Goal: Task Accomplishment & Management: Complete application form

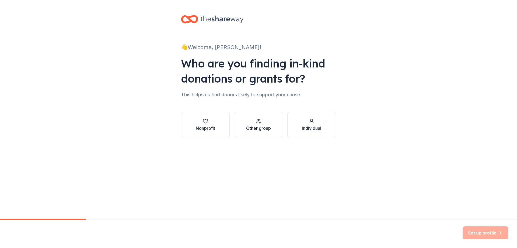
click at [261, 123] on div "button" at bounding box center [258, 120] width 25 height 5
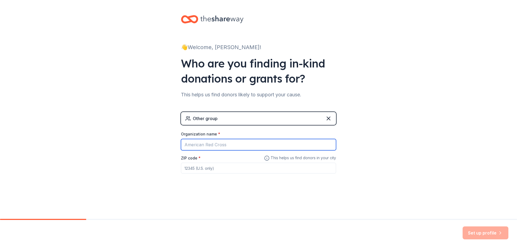
click at [213, 147] on input "Organization name *" at bounding box center [258, 144] width 155 height 11
type input "[PERSON_NAME]'s Giving Tree"
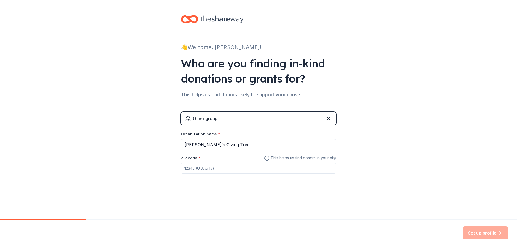
click at [192, 167] on input "ZIP code *" at bounding box center [258, 168] width 155 height 11
type input "74133"
click at [484, 232] on button "Set up profile" at bounding box center [486, 232] width 46 height 13
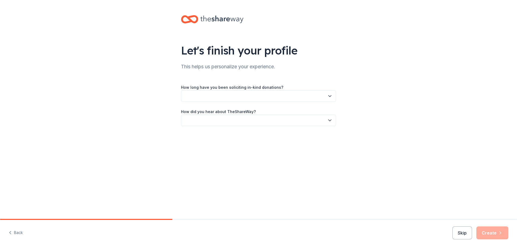
click at [328, 93] on icon "button" at bounding box center [329, 95] width 5 height 5
click at [278, 110] on div "This is my first time!" at bounding box center [258, 110] width 153 height 11
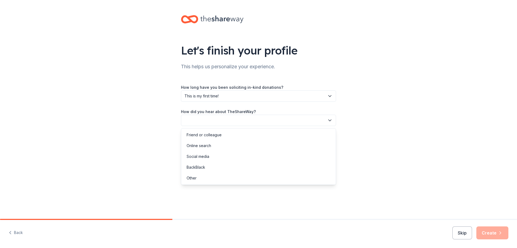
click at [326, 118] on button "button" at bounding box center [258, 120] width 155 height 11
click at [267, 145] on div "Online search" at bounding box center [258, 145] width 153 height 11
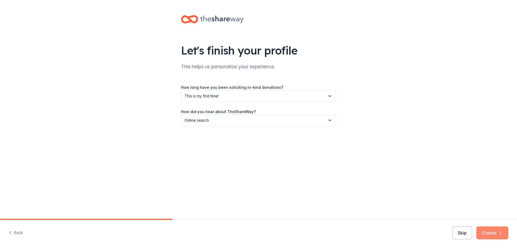
click at [498, 228] on button "Create" at bounding box center [493, 232] width 32 height 13
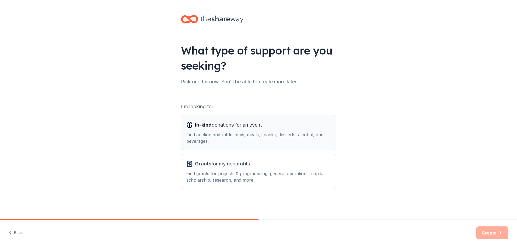
click at [237, 127] on span "In-kind donations for an event" at bounding box center [228, 124] width 67 height 9
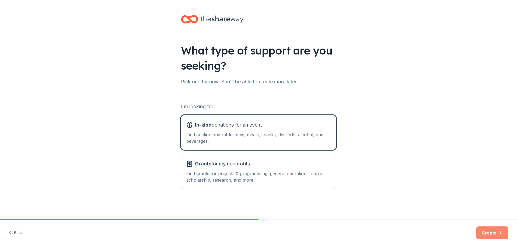
click at [493, 233] on button "Create" at bounding box center [493, 232] width 32 height 13
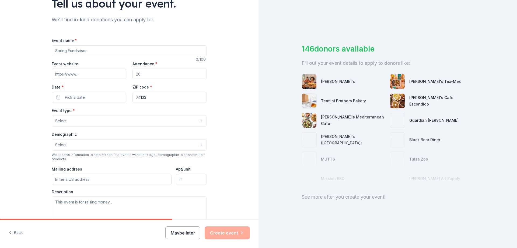
scroll to position [54, 0]
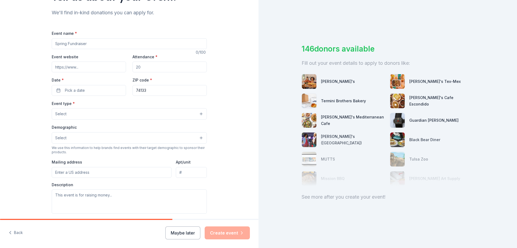
click at [108, 45] on input "Event name *" at bounding box center [129, 43] width 155 height 11
click at [118, 44] on input "Event name *" at bounding box center [129, 43] width 155 height 11
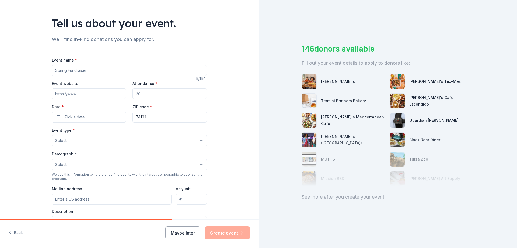
scroll to position [27, 0]
type input "[PERSON_NAME]'s Giving Tree"
click at [94, 94] on input "Event website" at bounding box center [89, 93] width 74 height 11
click at [159, 88] on div "Attendance *" at bounding box center [170, 89] width 74 height 19
click at [160, 91] on input "Attendance *" at bounding box center [170, 93] width 74 height 11
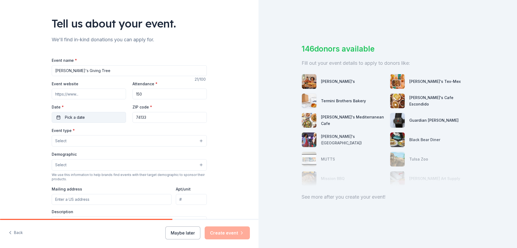
type input "150"
click at [75, 116] on span "Pick a date" at bounding box center [75, 117] width 20 height 6
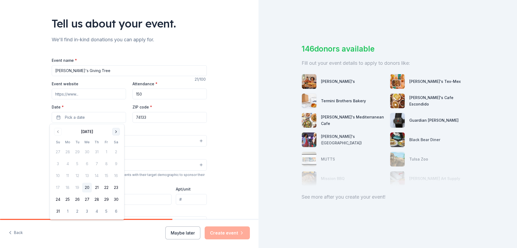
click at [118, 131] on button "Go to next month" at bounding box center [116, 132] width 8 height 8
click at [116, 132] on button "Go to next month" at bounding box center [116, 132] width 8 height 8
click at [115, 152] on button "1" at bounding box center [116, 152] width 10 height 10
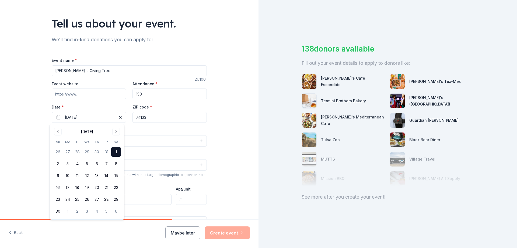
click at [222, 107] on div "Tell us about your event. We'll find in-kind donations you can apply for. Event…" at bounding box center [129, 152] width 259 height 359
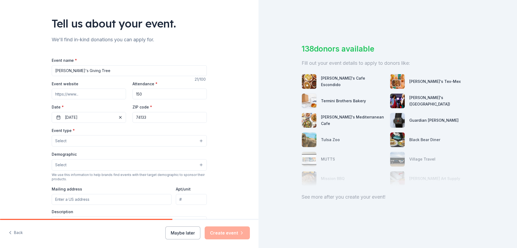
click at [172, 138] on button "Select" at bounding box center [129, 140] width 155 height 11
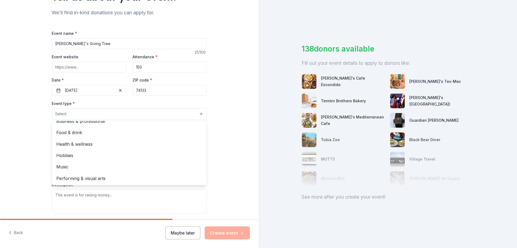
scroll to position [0, 0]
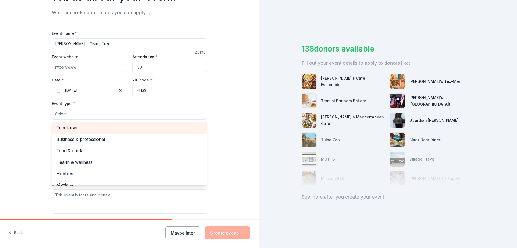
click at [162, 131] on span "Fundraiser" at bounding box center [129, 127] width 146 height 7
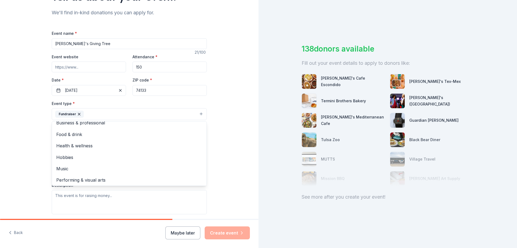
scroll to position [6, 0]
click at [218, 128] on div "Tell us about your event. We'll find in-kind donations you can apply for. Event…" at bounding box center [129, 125] width 259 height 359
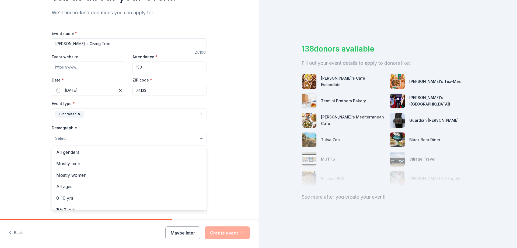
click at [174, 136] on button "Select" at bounding box center [129, 138] width 155 height 11
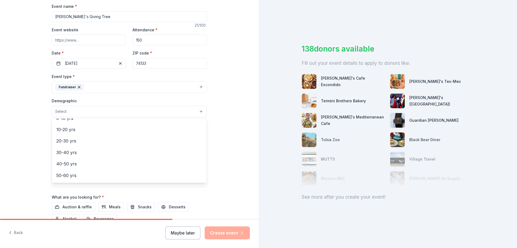
scroll to position [42, 0]
click at [146, 133] on div "0-10 yrs" at bounding box center [129, 128] width 155 height 11
click at [150, 137] on div "20-30 yrs" at bounding box center [129, 140] width 155 height 11
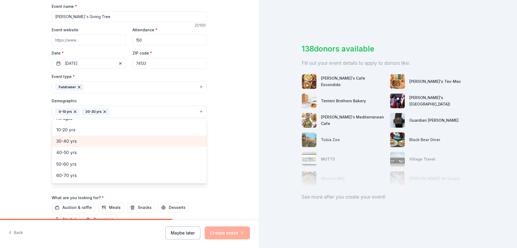
click at [122, 143] on span "30-40 yrs" at bounding box center [129, 140] width 146 height 7
click at [116, 143] on span "40-50 yrs" at bounding box center [129, 140] width 146 height 7
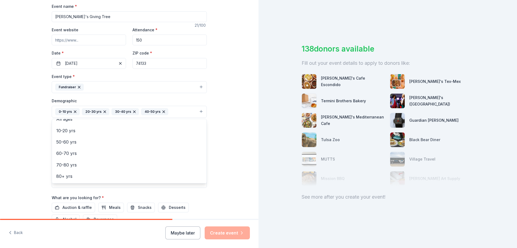
click at [223, 131] on div "Tell us about your event. We'll find in-kind donations you can apply for. Event…" at bounding box center [129, 99] width 259 height 360
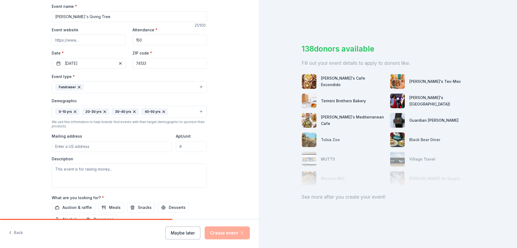
click at [129, 145] on input "Mailing address" at bounding box center [112, 146] width 120 height 11
type input "[STREET_ADDRESS]"
type input "74133"
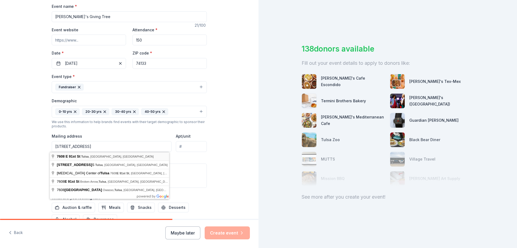
type input "[STREET_ADDRESS]"
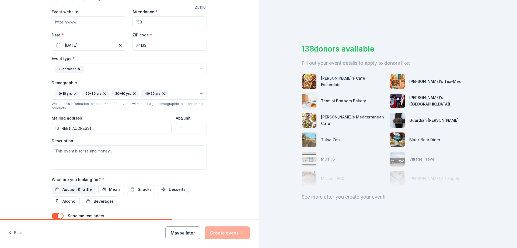
scroll to position [135, 0]
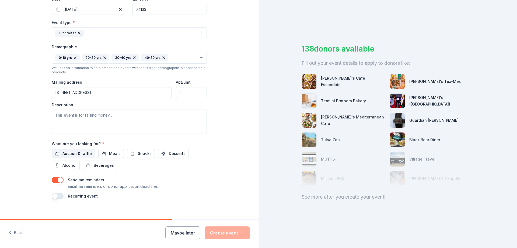
click at [68, 154] on span "Auction & raffle" at bounding box center [77, 153] width 29 height 6
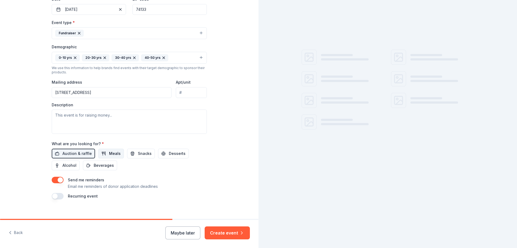
click at [103, 155] on button "Meals" at bounding box center [111, 154] width 26 height 10
click at [138, 153] on span "Snacks" at bounding box center [145, 153] width 14 height 6
click at [169, 154] on span "Desserts" at bounding box center [177, 153] width 17 height 6
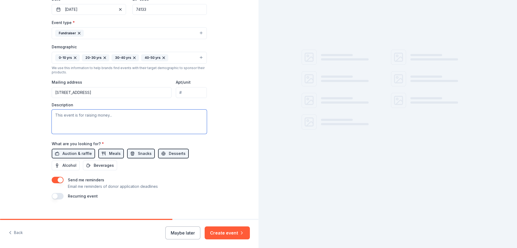
click at [100, 125] on textarea at bounding box center [129, 121] width 155 height 24
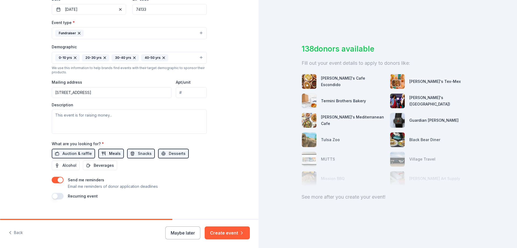
click at [109, 152] on span "Meals" at bounding box center [115, 153] width 12 height 6
click at [162, 153] on button "Desserts" at bounding box center [173, 154] width 31 height 10
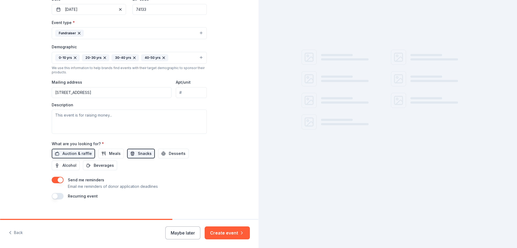
click at [131, 154] on button "Snacks" at bounding box center [141, 154] width 28 height 10
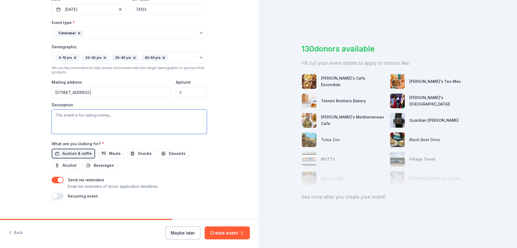
click at [106, 116] on textarea at bounding box center [129, 121] width 155 height 24
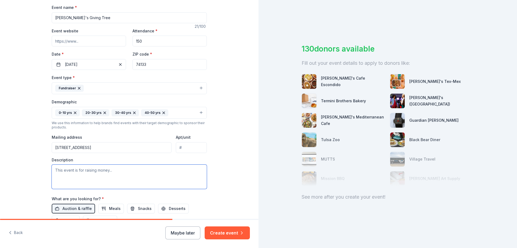
scroll to position [81, 0]
click at [120, 173] on textarea at bounding box center [129, 175] width 155 height 24
click at [126, 170] on textarea at bounding box center [129, 175] width 155 height 24
type textarea "W"
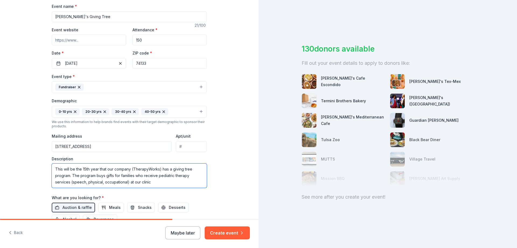
click at [104, 175] on textarea "This will be the 15th year that our company (TherapyWorks) has a giving tree pr…" at bounding box center [129, 175] width 155 height 24
click at [177, 181] on textarea "This will be the 15th year that our company (TherapyWorks) has a giving tree pr…" at bounding box center [129, 175] width 155 height 24
drag, startPoint x: 190, startPoint y: 179, endPoint x: 62, endPoint y: 184, distance: 127.6
click at [62, 184] on textarea "This will be the 15th year that our company (TherapyWorks) has a giving tree pr…" at bounding box center [129, 175] width 155 height 24
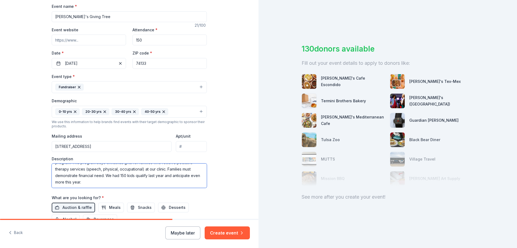
click at [106, 181] on textarea "This will be the 15th year that our company (TherapyWorks) has a giving tree pr…" at bounding box center [129, 175] width 155 height 24
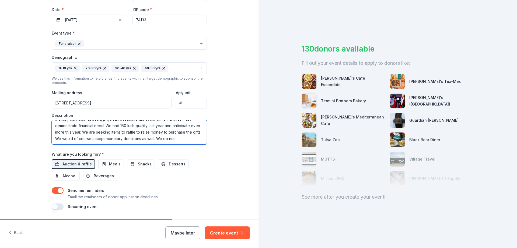
scroll to position [135, 0]
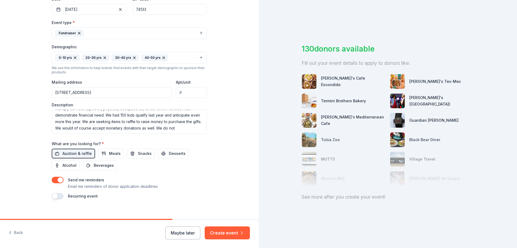
click at [57, 178] on button "button" at bounding box center [58, 180] width 12 height 6
click at [188, 129] on textarea "This will be the 15th year that our company (TherapyWorks) has a giving tree pr…" at bounding box center [129, 121] width 155 height 24
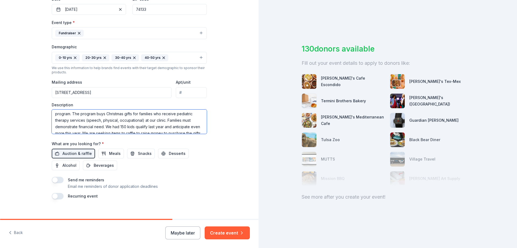
click at [204, 132] on textarea "This will be the 15th year that our company (TherapyWorks) has a giving tree pr…" at bounding box center [129, 121] width 155 height 24
click at [194, 130] on textarea "This will be the 15th year that our company (TherapyWorks) has a giving tree pr…" at bounding box center [129, 121] width 155 height 24
drag, startPoint x: 171, startPoint y: 129, endPoint x: 187, endPoint y: 129, distance: 16.2
click at [187, 129] on textarea "This will be the 15th year that our company (TherapyWorks) has a giving tree pr…" at bounding box center [129, 121] width 155 height 24
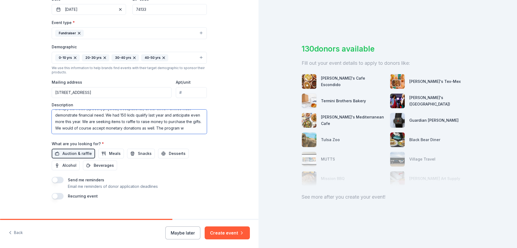
scroll to position [23, 0]
drag, startPoint x: 156, startPoint y: 129, endPoint x: 162, endPoint y: 127, distance: 6.3
click at [156, 129] on textarea "This will be the 15th year that our company (TherapyWorks) has a giving tree pr…" at bounding box center [129, 121] width 155 height 24
drag, startPoint x: 171, startPoint y: 125, endPoint x: 186, endPoint y: 129, distance: 15.0
click at [186, 129] on textarea "This will be the 15th year that our company (TherapyWorks) has a giving tree pr…" at bounding box center [129, 121] width 155 height 24
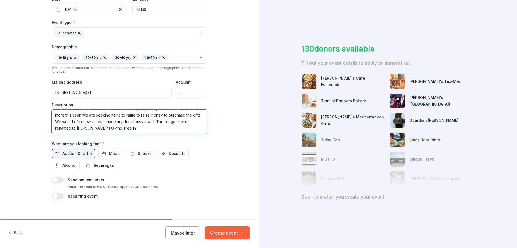
paste textarea "It is named in honor of our long-time employee who used to lead the program eve…"
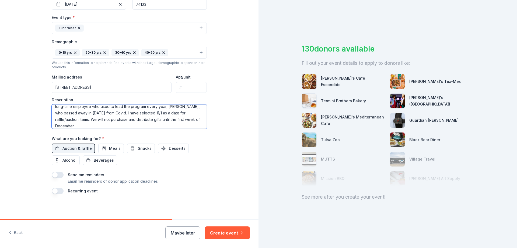
scroll to position [141, 0]
click at [87, 118] on textarea "This will be the 15th year that our company (TherapyWorks) has a giving tree pr…" at bounding box center [129, 115] width 155 height 24
click at [90, 118] on textarea "This will be the 15th year that our company (TherapyWorks) has a giving tree pr…" at bounding box center [129, 115] width 155 height 24
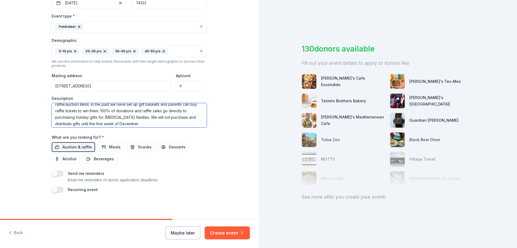
scroll to position [58, 0]
click at [143, 117] on textarea "This will be the 15th year that our company (TherapyWorks) has a giving tree pr…" at bounding box center [129, 115] width 155 height 24
click at [145, 118] on textarea "This will be the 15th year that our company (TherapyWorks) has a giving tree pr…" at bounding box center [129, 115] width 155 height 24
click at [142, 113] on textarea "This will be the 15th year that our company (TherapyWorks) has a giving tree pr…" at bounding box center [129, 115] width 155 height 24
click at [145, 122] on textarea "This will be the 15th year that our company (TherapyWorks) has a giving tree pr…" at bounding box center [129, 115] width 155 height 24
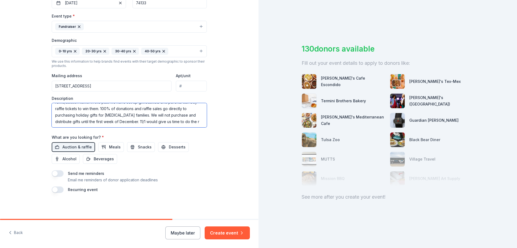
scroll to position [62, 0]
click at [112, 124] on textarea "This will be the 15th year that our company (TherapyWorks) has a giving tree pr…" at bounding box center [129, 115] width 155 height 24
click at [113, 124] on textarea "This will be the 15th year that our company (TherapyWorks) has a giving tree pr…" at bounding box center [129, 115] width 155 height 24
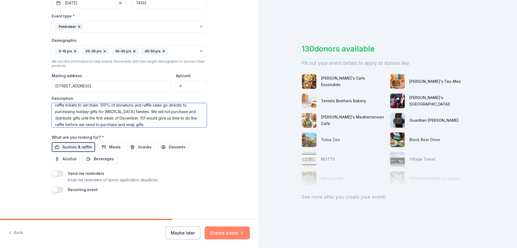
type textarea "This will be the 15th year that our company (TherapyWorks) has a giving tree pr…"
click at [234, 231] on button "Create event" at bounding box center [227, 232] width 45 height 13
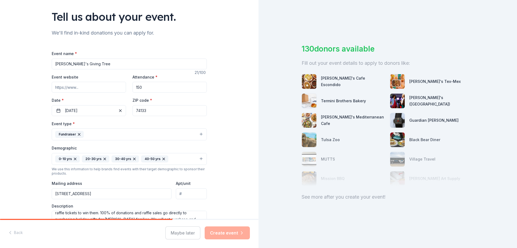
scroll to position [33, 0]
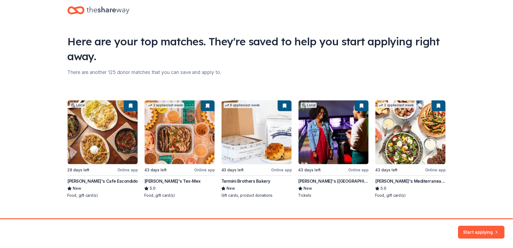
scroll to position [16, 0]
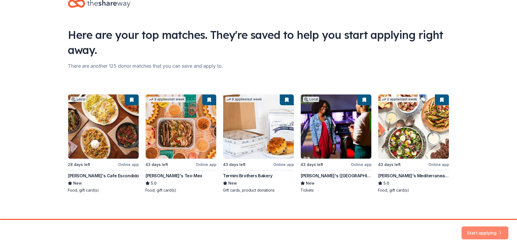
click at [485, 227] on button "Start applying" at bounding box center [485, 229] width 47 height 13
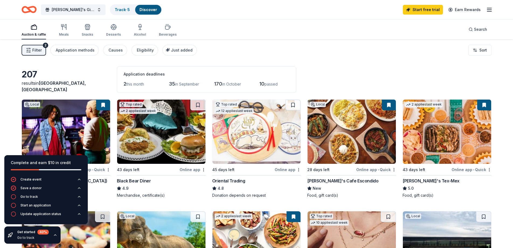
click at [353, 138] on img at bounding box center [352, 131] width 88 height 64
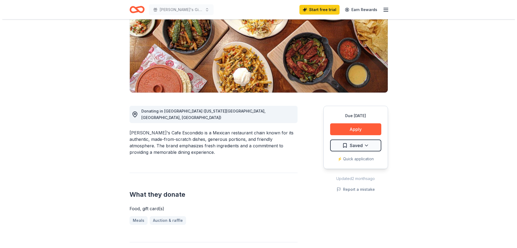
scroll to position [81, 0]
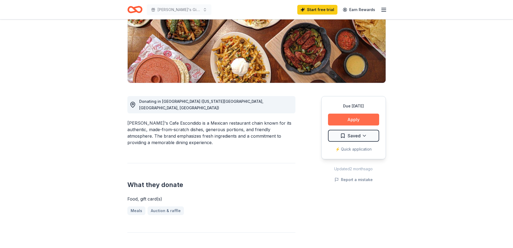
click at [345, 116] on button "Apply" at bounding box center [353, 119] width 51 height 12
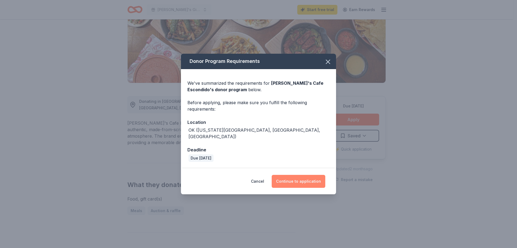
click at [309, 180] on button "Continue to application" at bounding box center [299, 181] width 54 height 13
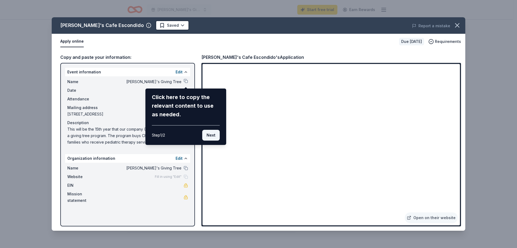
click at [209, 136] on button "Next" at bounding box center [211, 135] width 18 height 11
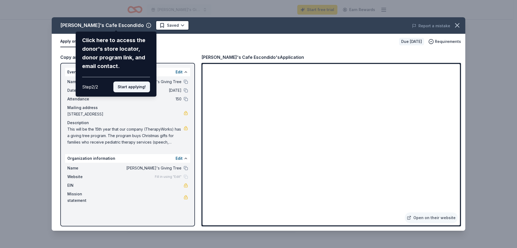
click at [132, 87] on button "Start applying!" at bounding box center [131, 86] width 37 height 11
